Goal: Transaction & Acquisition: Purchase product/service

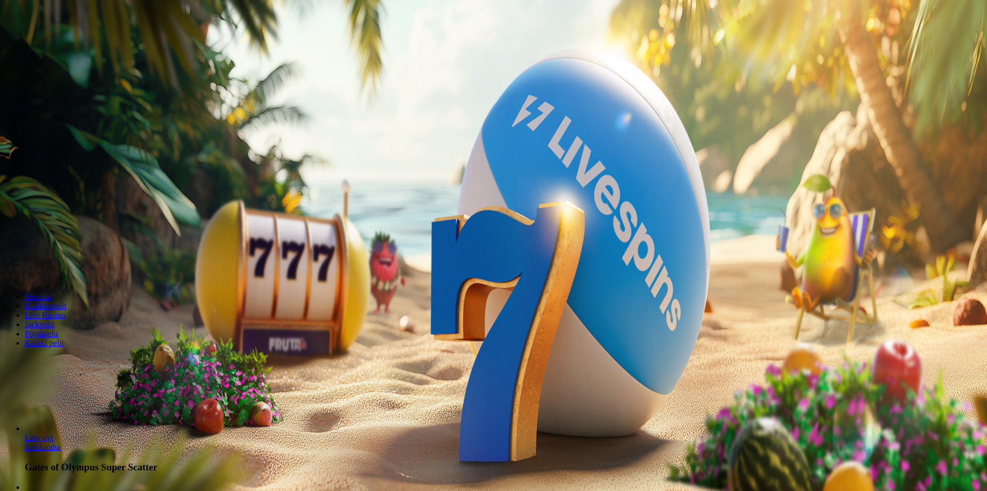
click at [31, 41] on span "Talletus" at bounding box center [19, 38] width 23 height 8
drag, startPoint x: 153, startPoint y: 81, endPoint x: 93, endPoint y: 74, distance: 59.7
click at [94, 74] on div "Talletus 0.00 € Kirjaudu Kasino Live Kasino Tarjoukset 14:42 Aloita pelaaminen …" at bounding box center [495, 138] width 982 height 269
type input "**"
click at [70, 263] on span "TALLETA JA PELAA" at bounding box center [39, 267] width 62 height 8
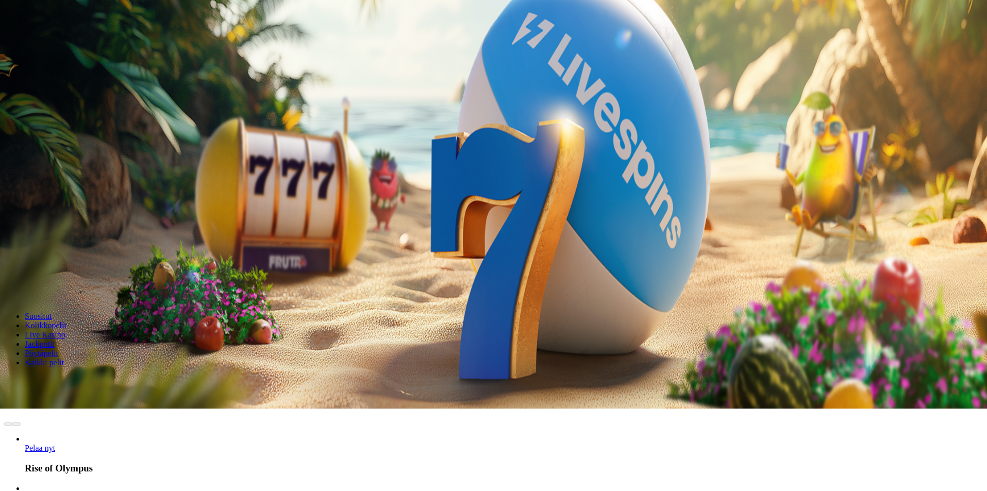
scroll to position [172, 0]
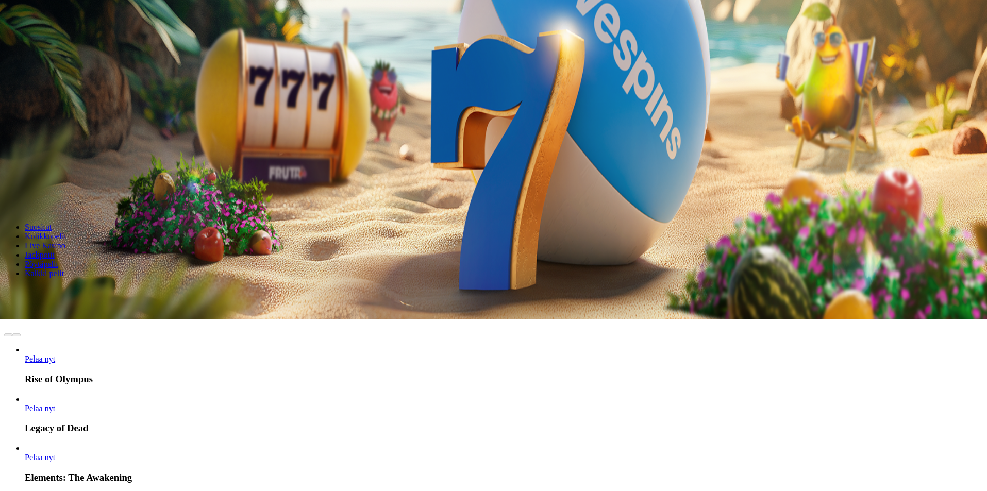
click at [55, 404] on link "Pelaa nyt" at bounding box center [40, 408] width 30 height 9
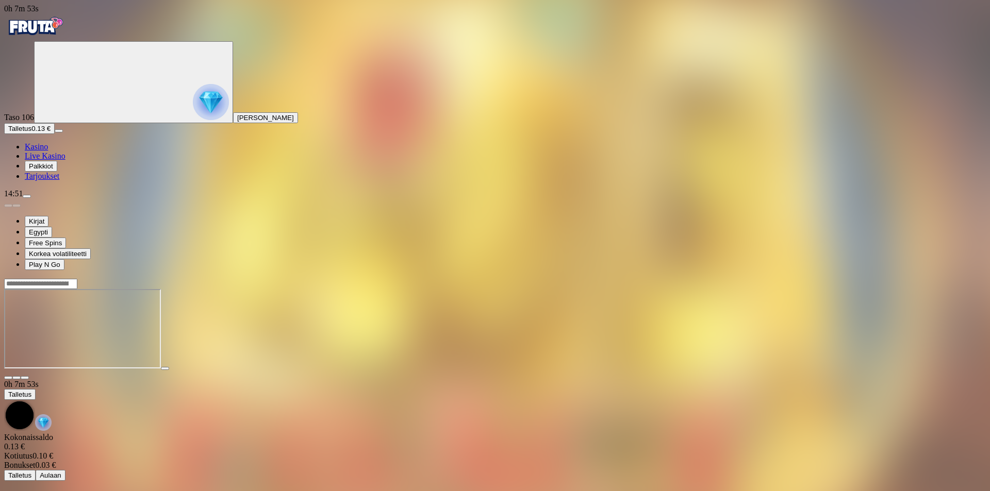
click at [48, 170] on span "Palkkiot" at bounding box center [41, 166] width 24 height 8
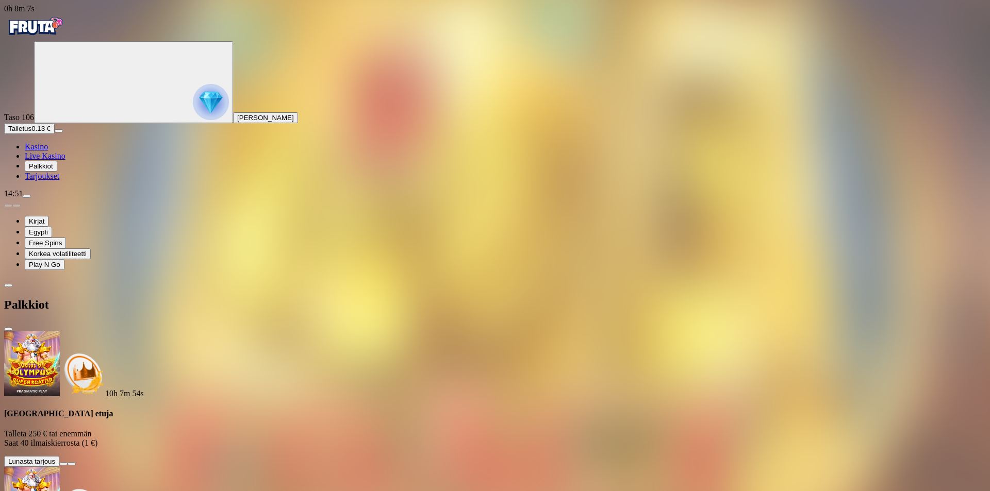
click at [31, 132] on span "Talletus" at bounding box center [19, 129] width 23 height 8
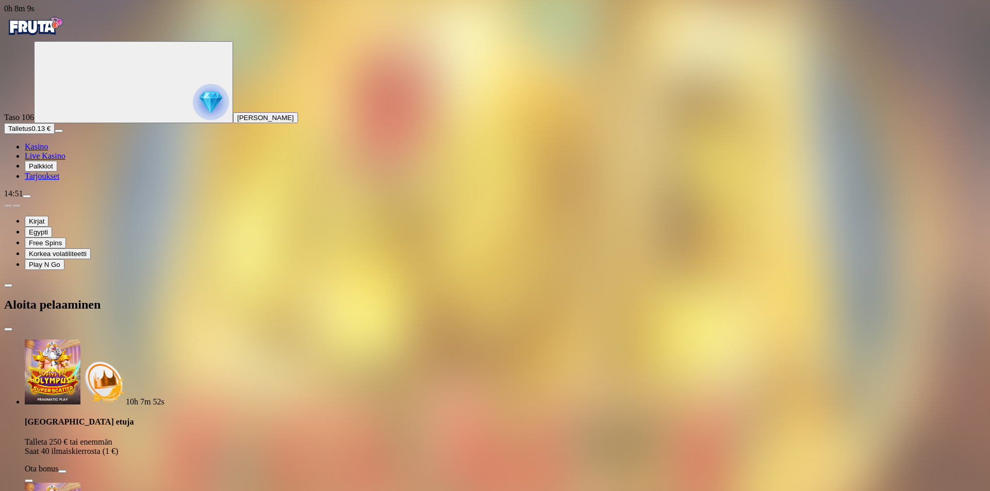
drag, startPoint x: 159, startPoint y: 209, endPoint x: 101, endPoint y: 211, distance: 58.3
type input "**"
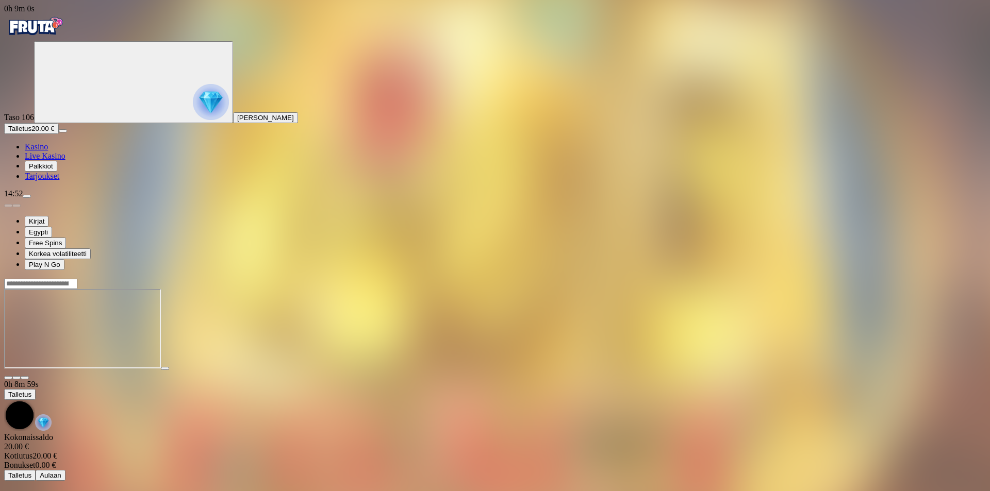
click at [47, 151] on span "Kasino" at bounding box center [36, 146] width 23 height 9
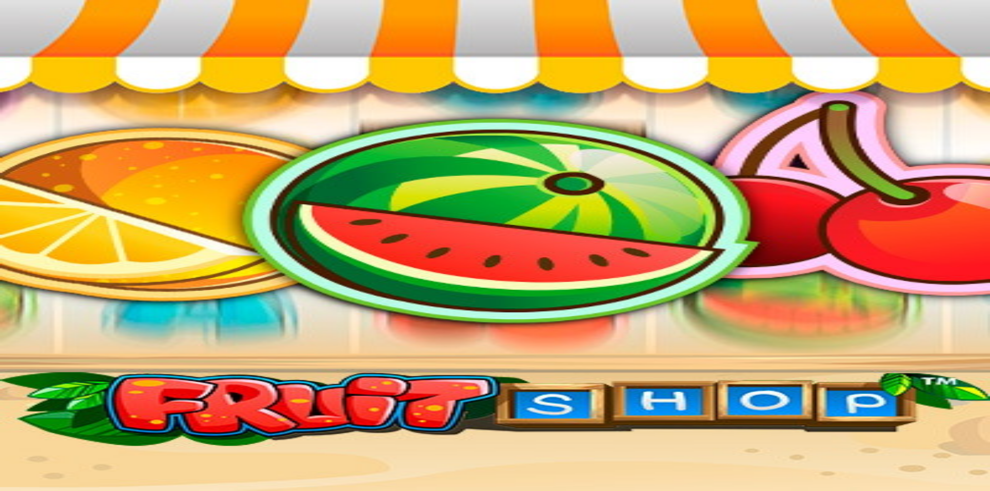
click at [193, 110] on img "Primary" at bounding box center [211, 102] width 36 height 36
click at [8, 329] on span "close icon" at bounding box center [8, 329] width 0 height 0
